Goal: Task Accomplishment & Management: Complete application form

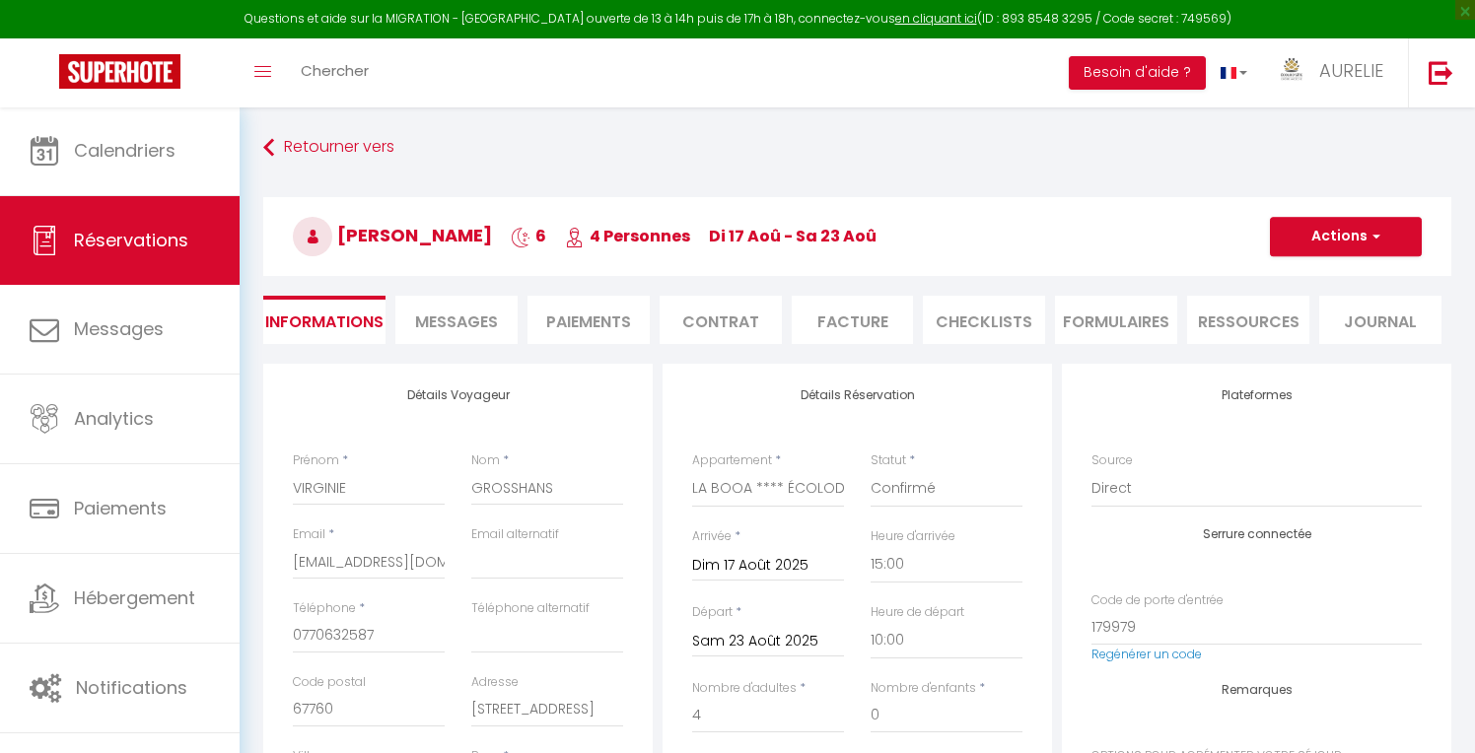
select select "30056"
select select "15:00"
select select "10:00"
select select "14"
select index
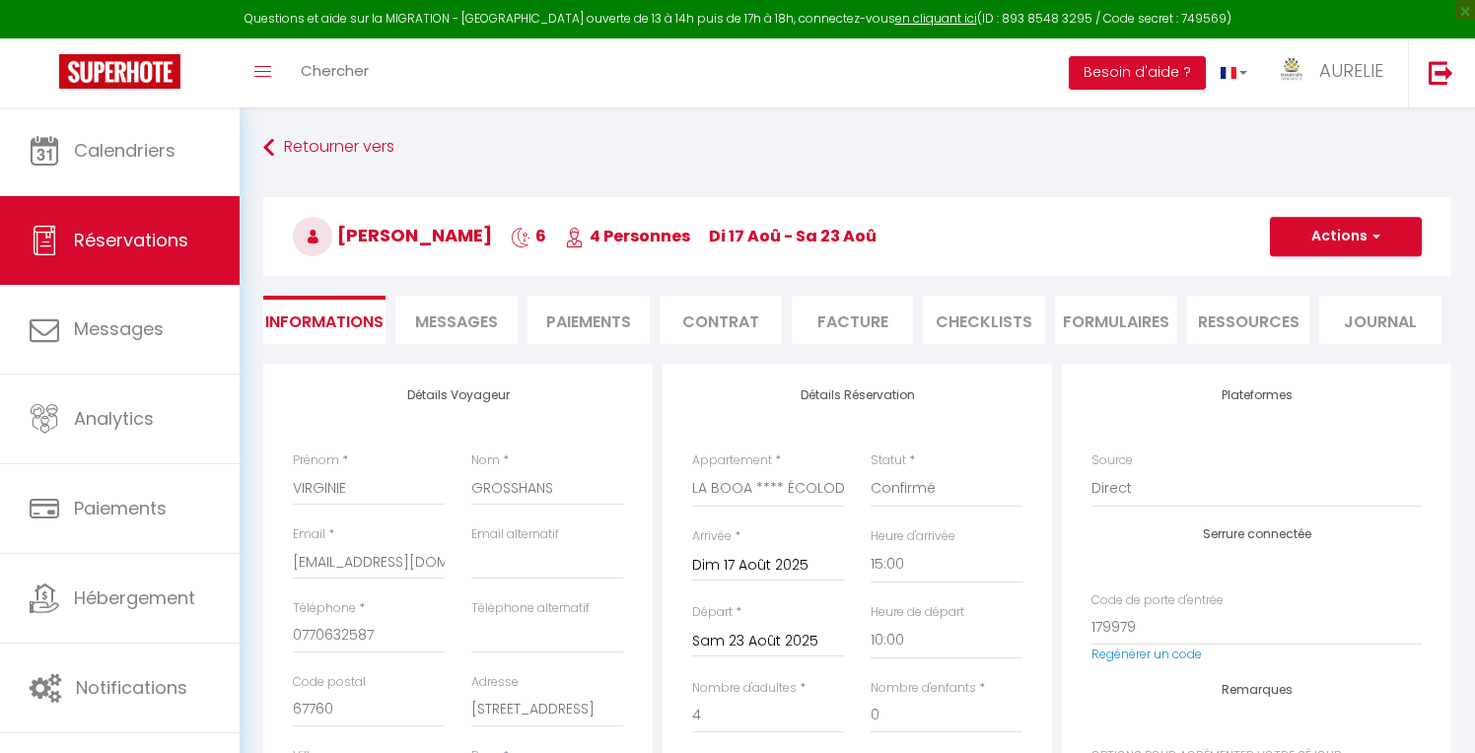
scroll to position [210, 0]
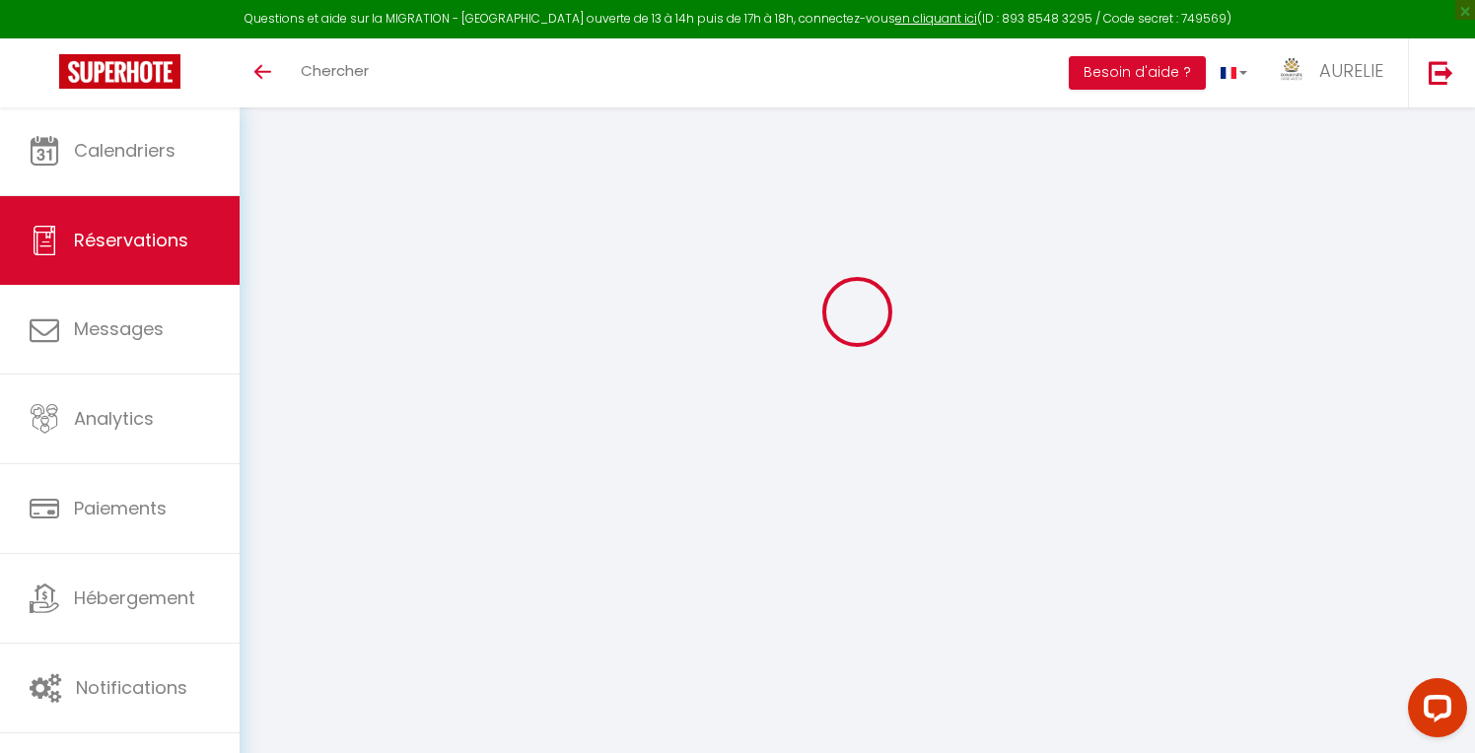
select select
checkbox input "false"
select index
select select
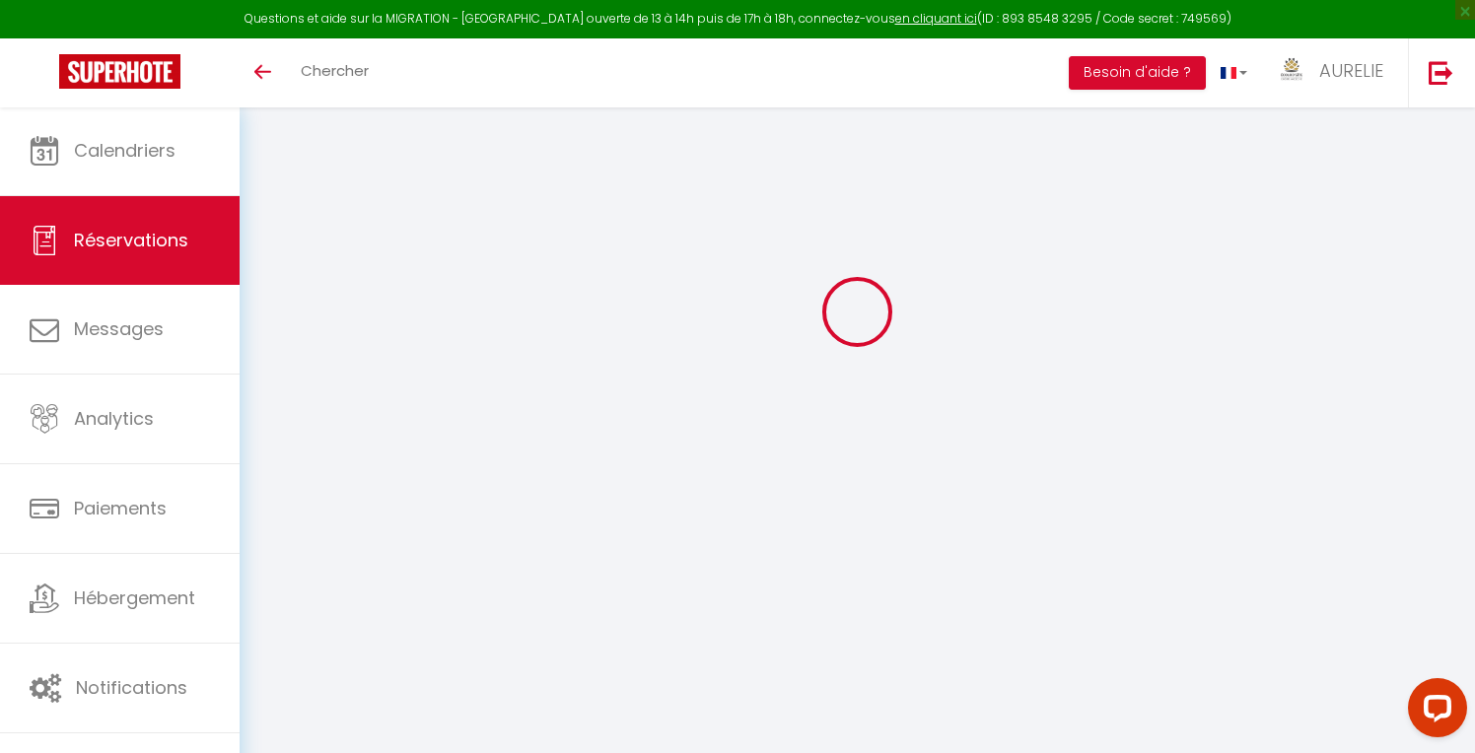
select select
checkbox input "false"
select index
type textarea "500€ payé en ANCV le [DATE] Demander le 11/08 850€ ANCV Reste 380€ espèce"
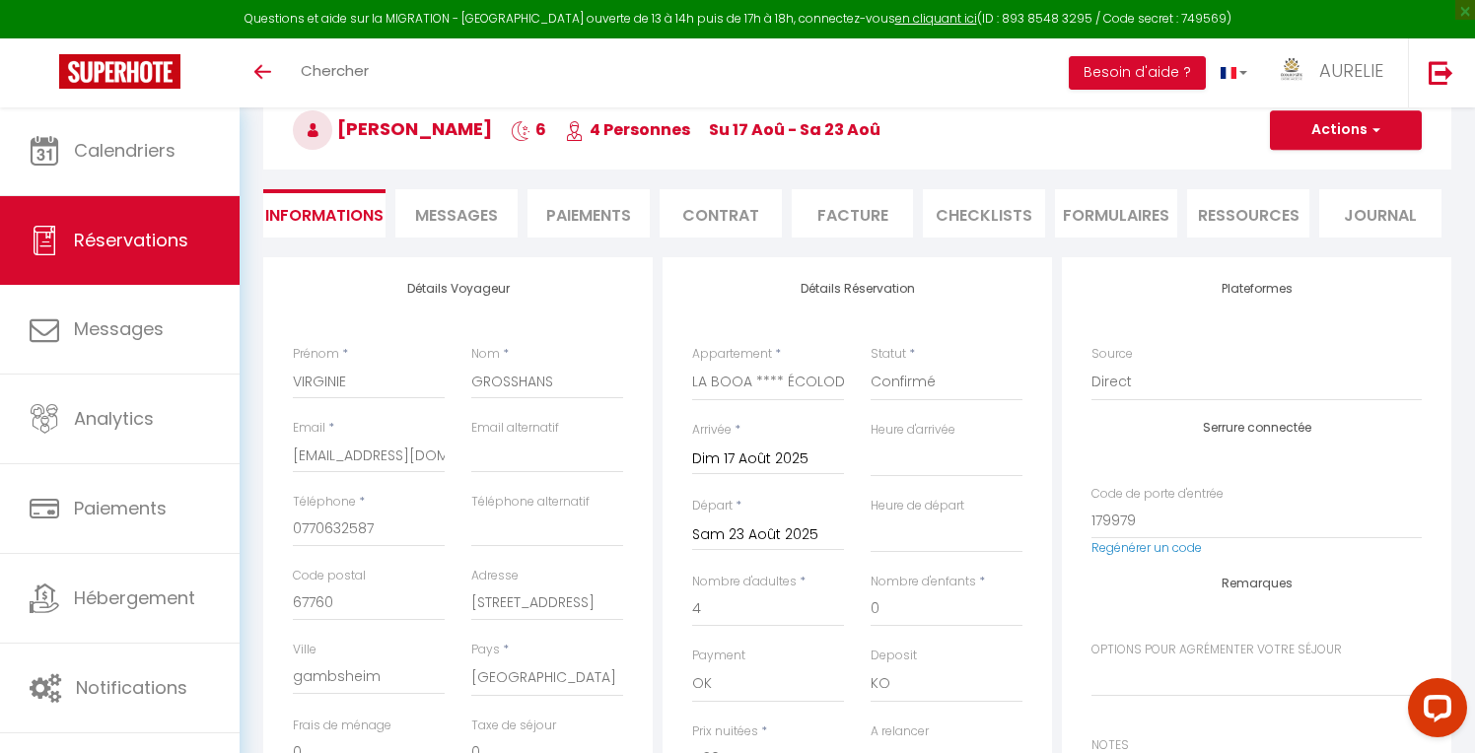
select select
checkbox input "false"
select index
checkbox input "false"
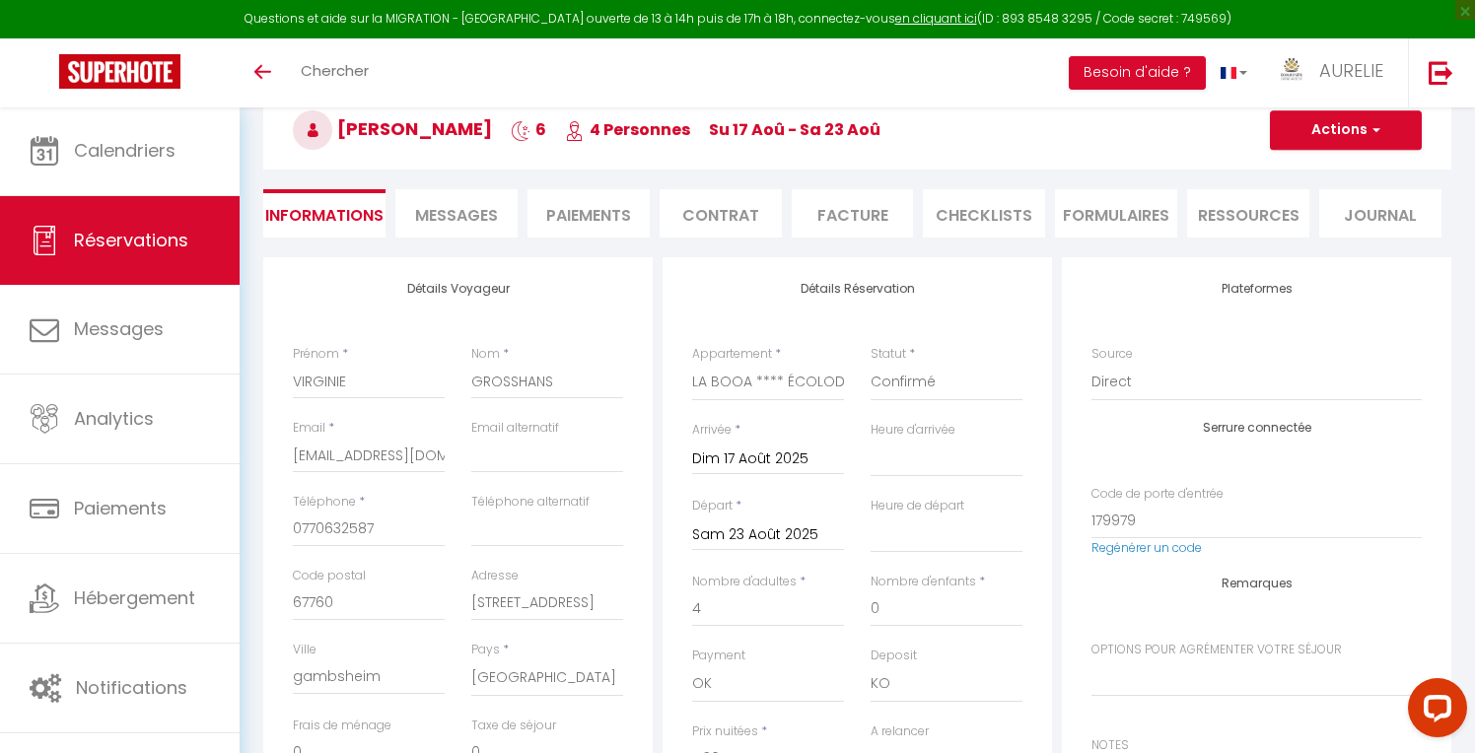
select index
select select "15:00"
select select "10:00"
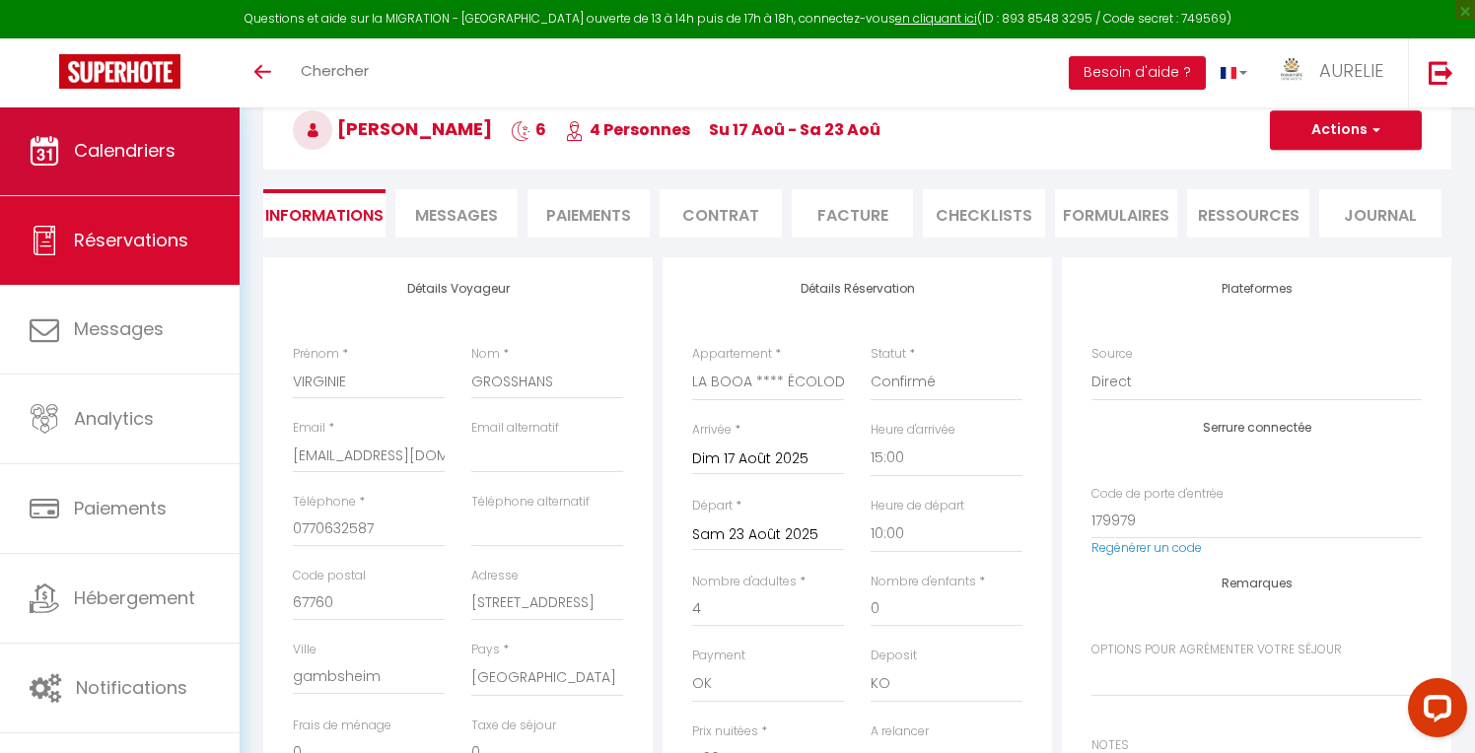
click at [95, 147] on span "Calendriers" at bounding box center [125, 150] width 102 height 25
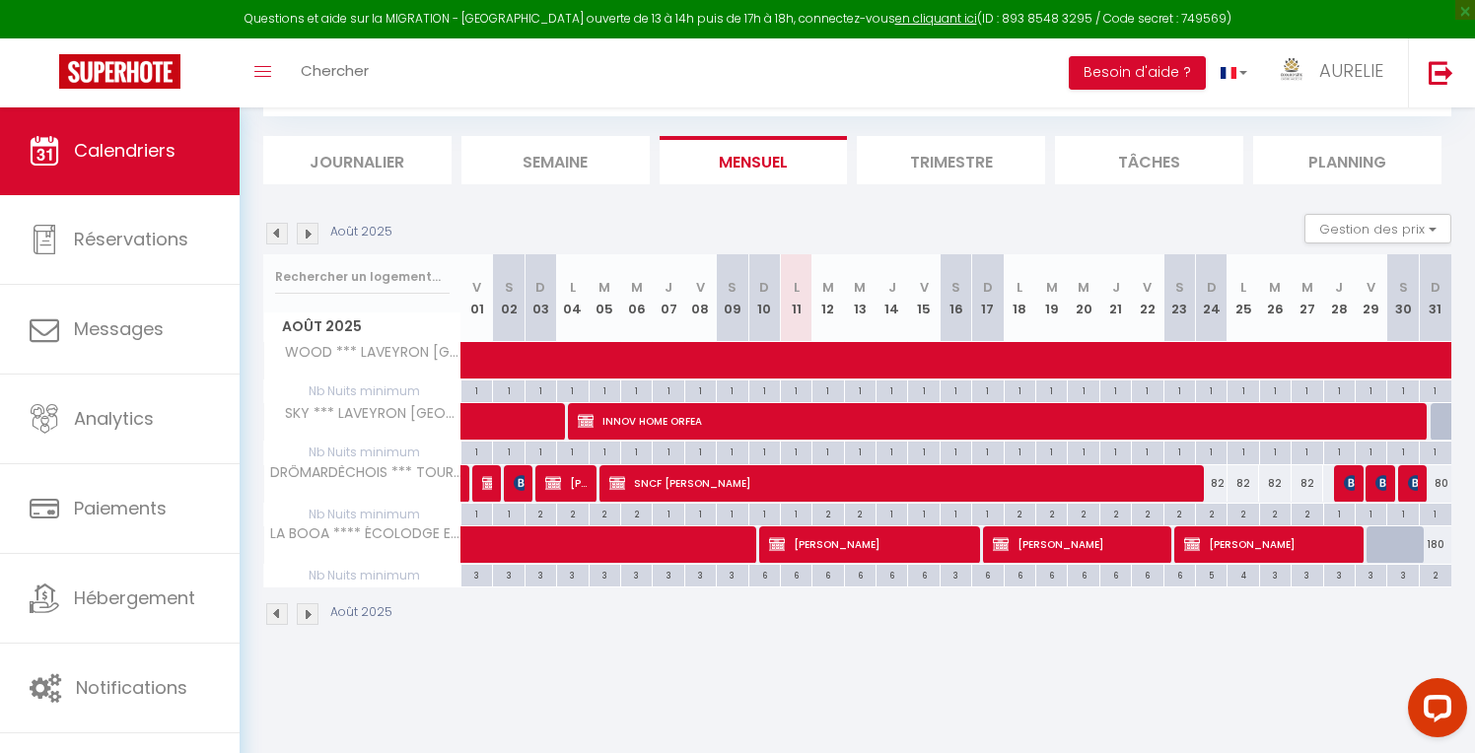
scroll to position [107, 0]
click at [914, 177] on li "Trimestre" at bounding box center [951, 160] width 188 height 48
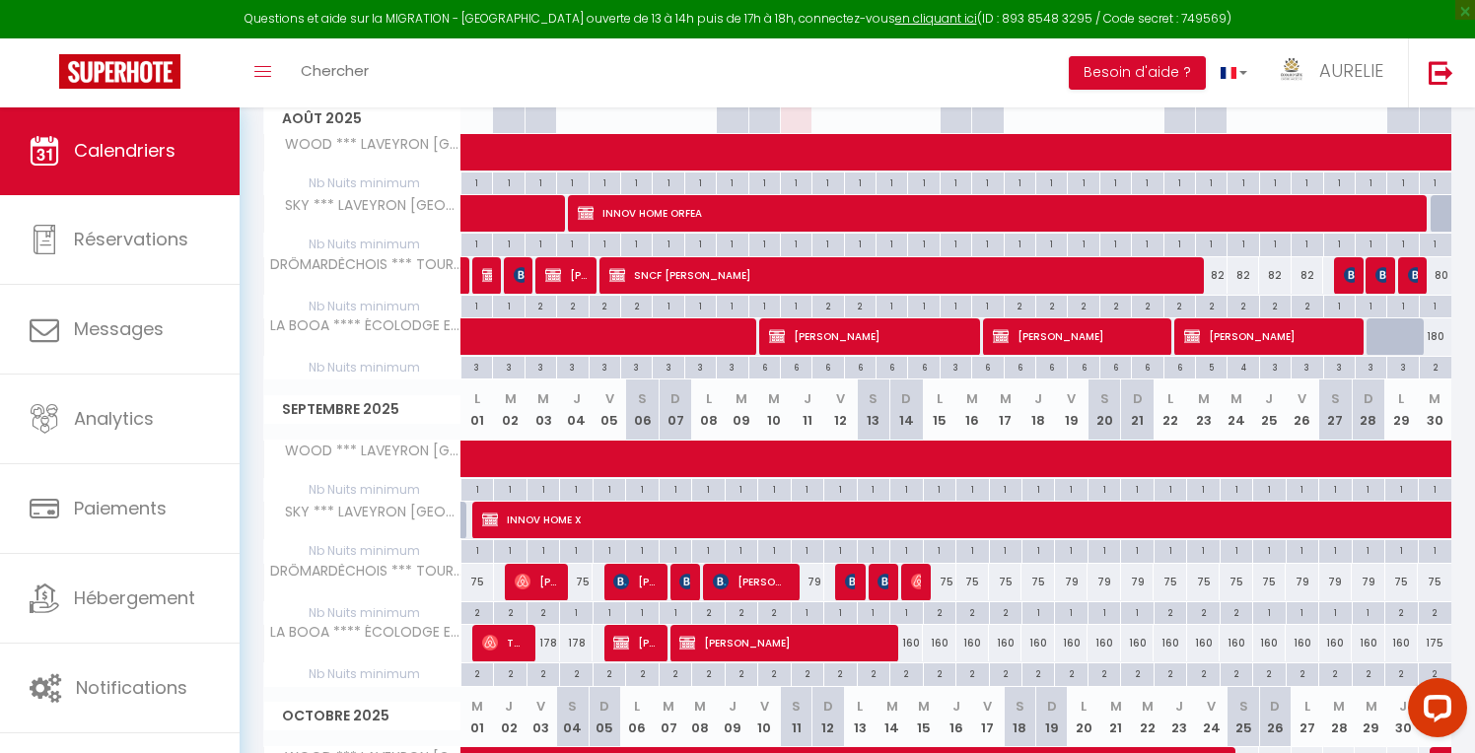
scroll to position [320, 0]
